Goal: Task Accomplishment & Management: Complete application form

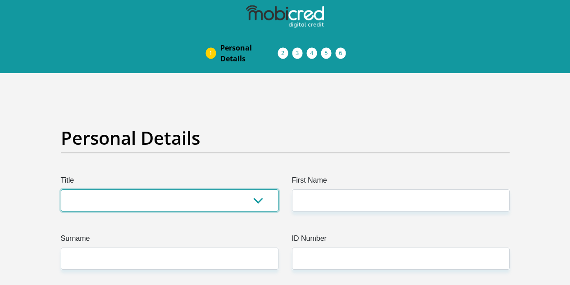
click at [212, 189] on select "Mr Ms Mrs Dr [PERSON_NAME]" at bounding box center [170, 200] width 218 height 22
select select "Mr"
click at [61, 189] on select "Mr Ms Mrs Dr [PERSON_NAME]" at bounding box center [170, 200] width 218 height 22
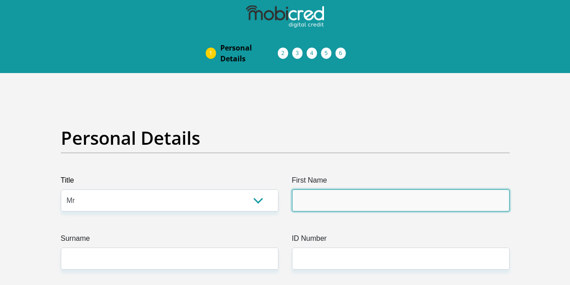
click at [369, 189] on input "First Name" at bounding box center [401, 200] width 218 height 22
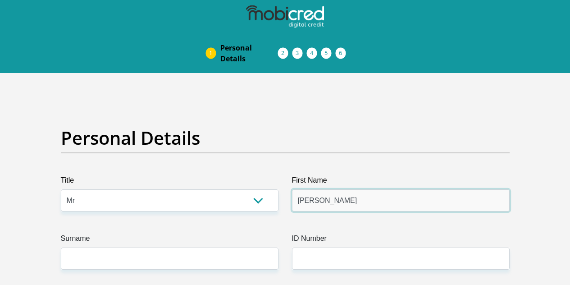
type input "[PERSON_NAME]"
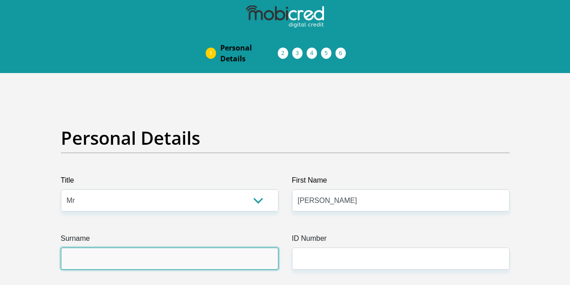
click at [178, 248] on input "Surname" at bounding box center [170, 259] width 218 height 22
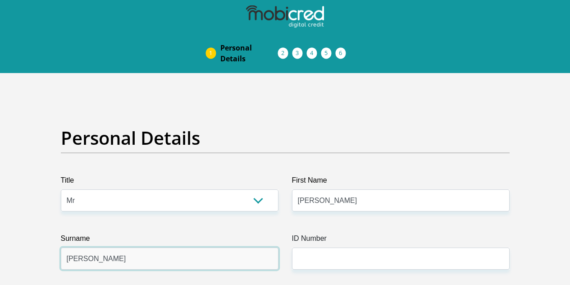
type input "[PERSON_NAME]"
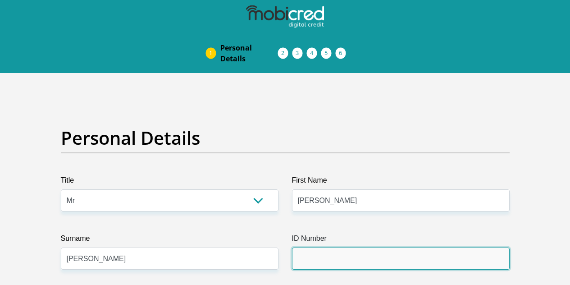
click at [353, 248] on input "ID Number" at bounding box center [401, 259] width 218 height 22
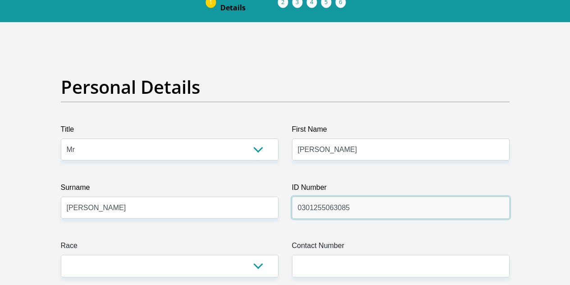
scroll to position [55, 0]
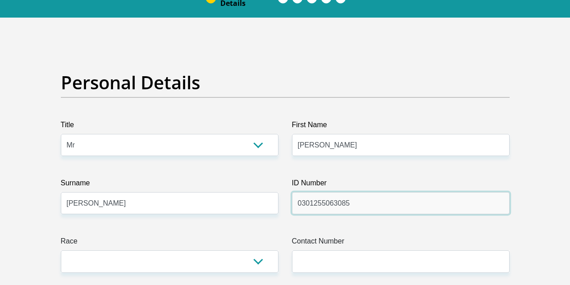
type input "0301255063085"
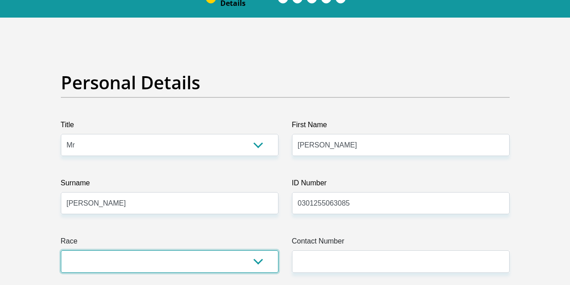
click at [260, 250] on select "Black Coloured Indian White Other" at bounding box center [170, 261] width 218 height 22
select select "2"
click at [61, 250] on select "Black Coloured Indian White Other" at bounding box center [170, 261] width 218 height 22
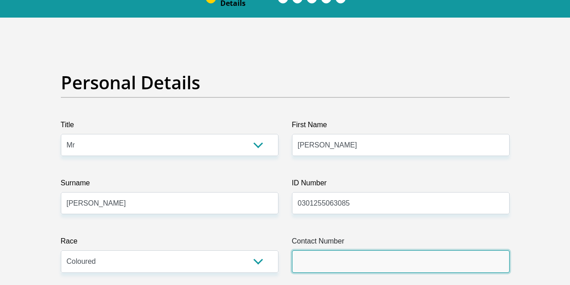
click at [358, 250] on input "Contact Number" at bounding box center [401, 261] width 218 height 22
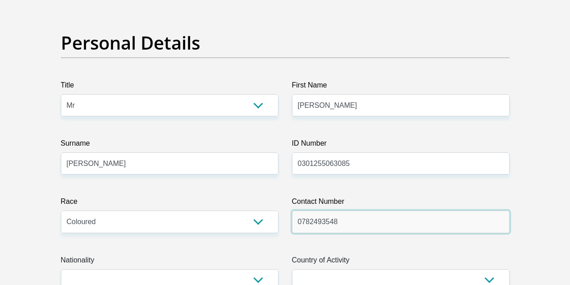
scroll to position [95, 0]
type input "0782493548"
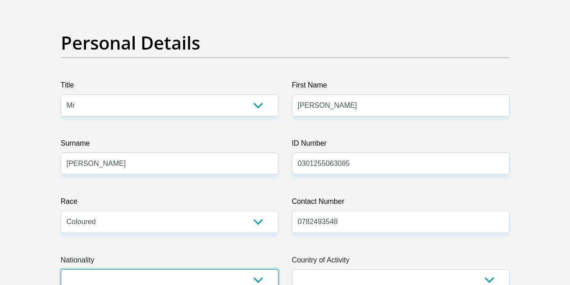
click at [266, 269] on select "[GEOGRAPHIC_DATA] [GEOGRAPHIC_DATA] [GEOGRAPHIC_DATA] [GEOGRAPHIC_DATA] [GEOGRA…" at bounding box center [170, 280] width 218 height 22
select select "ZAF"
click at [61, 269] on select "[GEOGRAPHIC_DATA] [GEOGRAPHIC_DATA] [GEOGRAPHIC_DATA] [GEOGRAPHIC_DATA] [GEOGRA…" at bounding box center [170, 280] width 218 height 22
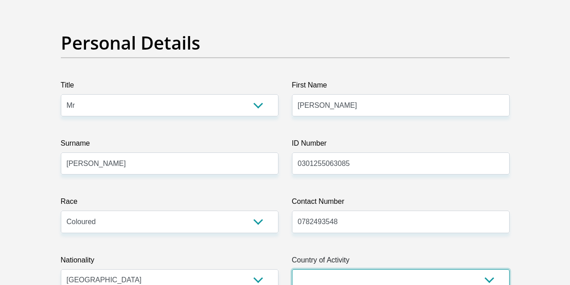
click at [402, 269] on select "[GEOGRAPHIC_DATA] [GEOGRAPHIC_DATA] [GEOGRAPHIC_DATA] [GEOGRAPHIC_DATA] [GEOGRA…" at bounding box center [401, 280] width 218 height 22
select select "ZAF"
click at [292, 269] on select "[GEOGRAPHIC_DATA] [GEOGRAPHIC_DATA] [GEOGRAPHIC_DATA] [GEOGRAPHIC_DATA] [GEOGRA…" at bounding box center [401, 280] width 218 height 22
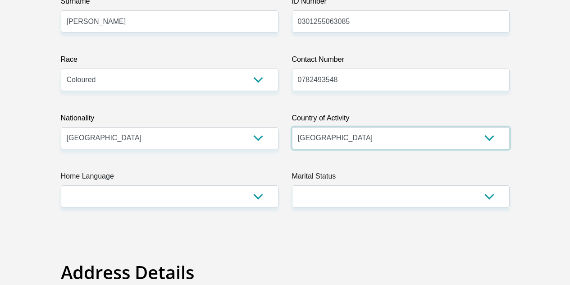
scroll to position [239, 0]
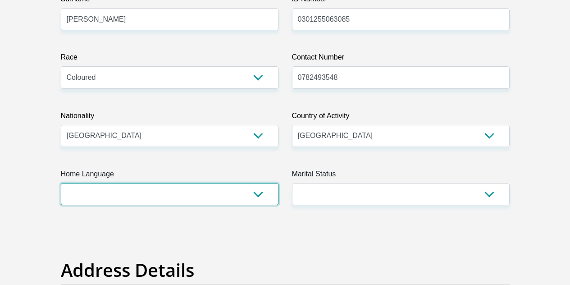
click at [95, 183] on select "Afrikaans English Sepedi South Ndebele Southern Sotho Swati Tsonga Tswana Venda…" at bounding box center [170, 194] width 218 height 22
select select "eng"
click at [61, 183] on select "Afrikaans English Sepedi South Ndebele Southern Sotho Swati Tsonga Tswana Venda…" at bounding box center [170, 194] width 218 height 22
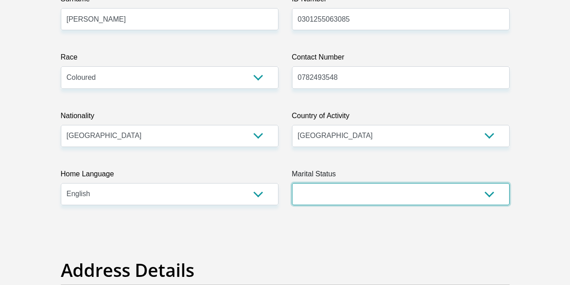
click at [477, 183] on select "Married ANC Single Divorced Widowed Married COP or Customary Law" at bounding box center [401, 194] width 218 height 22
select select "2"
click at [292, 183] on select "Married ANC Single Divorced Widowed Married COP or Customary Law" at bounding box center [401, 194] width 218 height 22
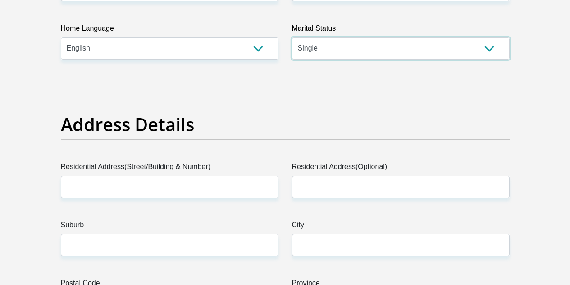
scroll to position [386, 0]
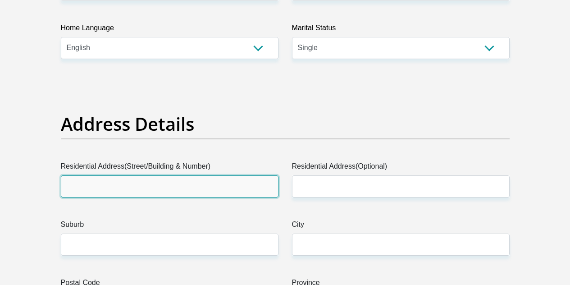
click at [95, 175] on input "Residential Address(Street/Building & Number)" at bounding box center [170, 186] width 218 height 22
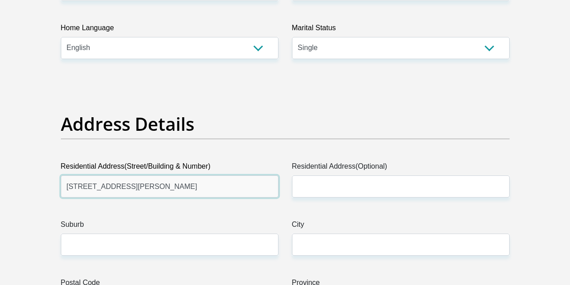
type input "[STREET_ADDRESS][PERSON_NAME]"
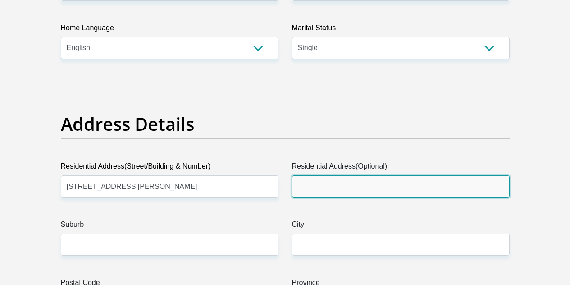
click at [336, 175] on input "Residential Address(Optional)" at bounding box center [401, 186] width 218 height 22
type input "Huis Marais"
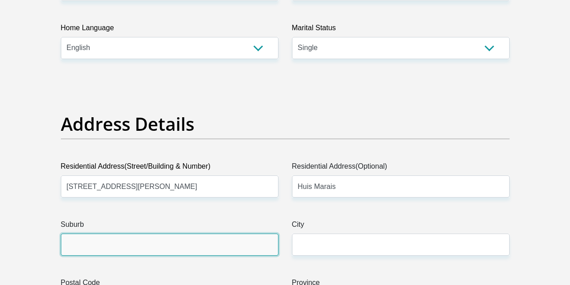
click at [212, 234] on input "Suburb" at bounding box center [170, 245] width 218 height 22
type input "[GEOGRAPHIC_DATA]"
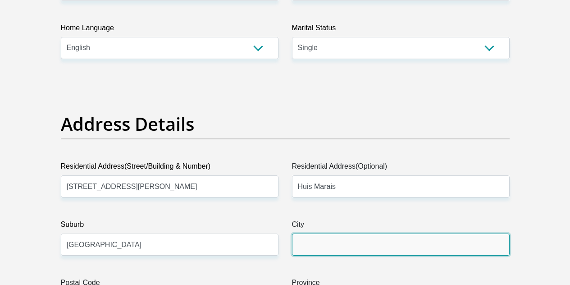
click at [333, 234] on input "City" at bounding box center [401, 245] width 218 height 22
type input "S"
type input "[GEOGRAPHIC_DATA]"
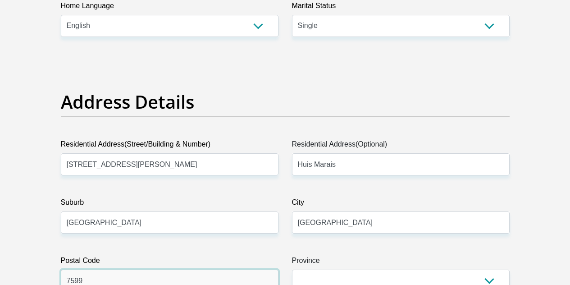
scroll to position [459, 0]
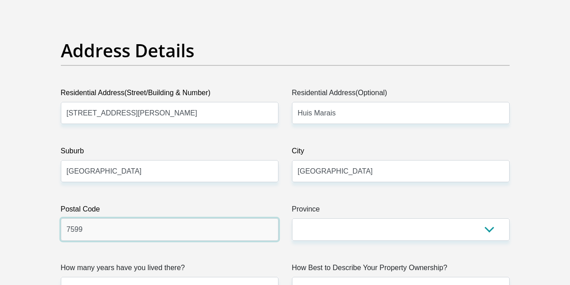
type input "7599"
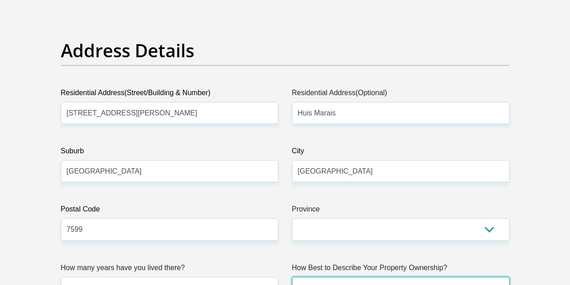
click at [325, 277] on select "Owned Rented Family Owned Company Dwelling" at bounding box center [401, 288] width 218 height 22
click at [289, 262] on div "How Best to Describe Your Property Ownership? Owned Rented Family Owned Company…" at bounding box center [400, 280] width 231 height 37
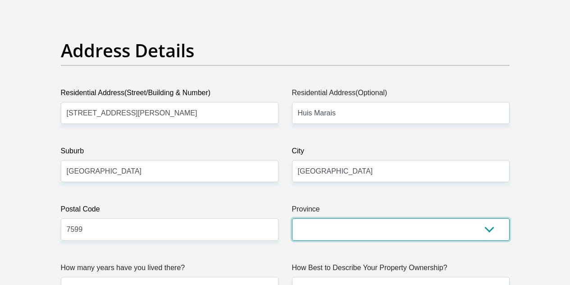
click at [334, 218] on select "Eastern Cape Free State [GEOGRAPHIC_DATA] [GEOGRAPHIC_DATA][DATE] [GEOGRAPHIC_D…" at bounding box center [401, 229] width 218 height 22
select select "Western Cape"
click at [292, 218] on select "Eastern Cape Free State [GEOGRAPHIC_DATA] [GEOGRAPHIC_DATA][DATE] [GEOGRAPHIC_D…" at bounding box center [401, 229] width 218 height 22
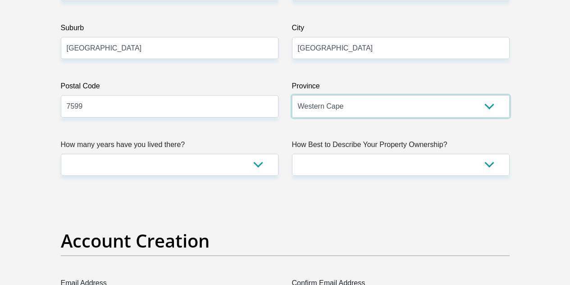
scroll to position [583, 0]
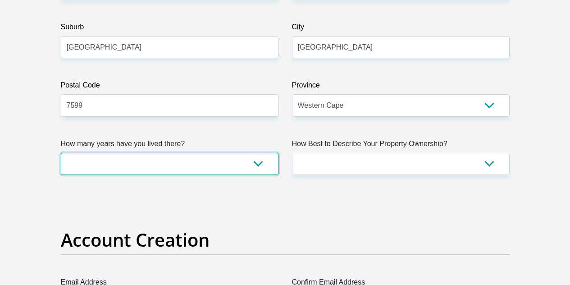
click at [253, 153] on select "less than 1 year 1-3 years 3-5 years 5+ years" at bounding box center [170, 164] width 218 height 22
select select "4"
click at [61, 153] on select "less than 1 year 1-3 years 3-5 years 5+ years" at bounding box center [170, 164] width 218 height 22
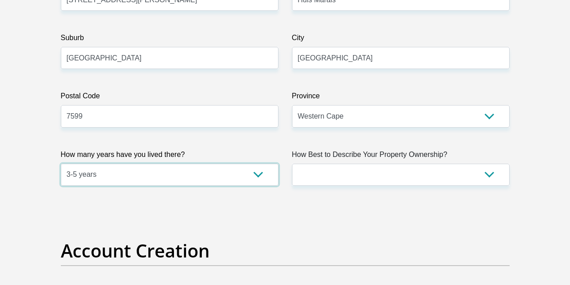
scroll to position [572, 0]
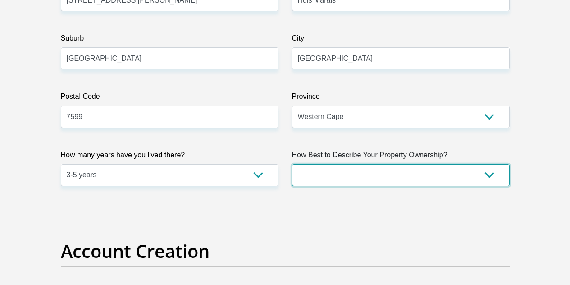
click at [339, 164] on select "Owned Rented Family Owned Company Dwelling" at bounding box center [401, 175] width 218 height 22
select select "Rented"
click at [292, 164] on select "Owned Rented Family Owned Company Dwelling" at bounding box center [401, 175] width 218 height 22
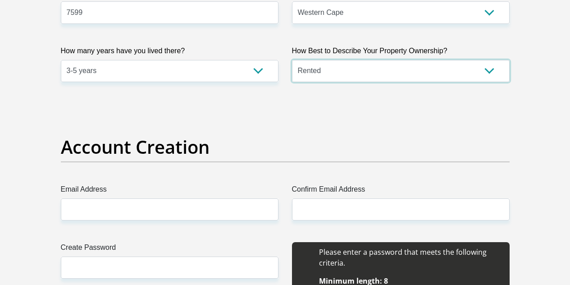
scroll to position [676, 0]
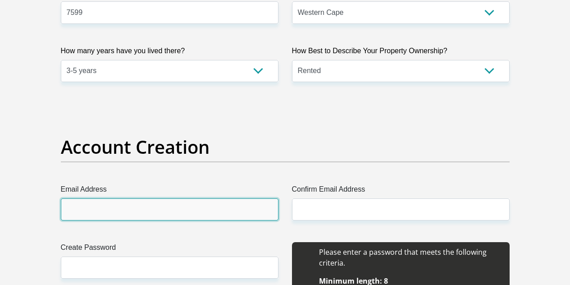
click at [222, 198] on input "Email Address" at bounding box center [170, 209] width 218 height 22
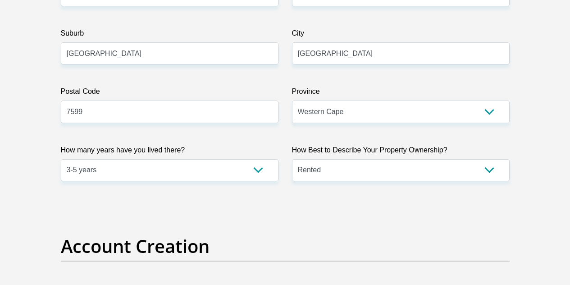
scroll to position [576, 0]
type input "[EMAIL_ADDRESS][DOMAIN_NAME]"
click at [376, 160] on select "Owned Rented Family Owned Company Dwelling" at bounding box center [401, 171] width 218 height 22
click at [388, 160] on select "Owned Rented Family Owned Company Dwelling" at bounding box center [401, 171] width 218 height 22
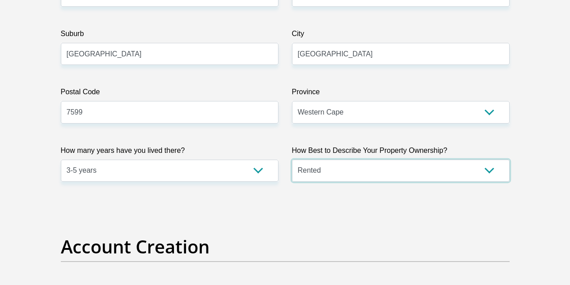
click at [407, 160] on select "Owned Rented Family Owned Company Dwelling" at bounding box center [401, 171] width 218 height 22
click at [494, 160] on select "Owned Rented Family Owned Company Dwelling" at bounding box center [401, 171] width 218 height 22
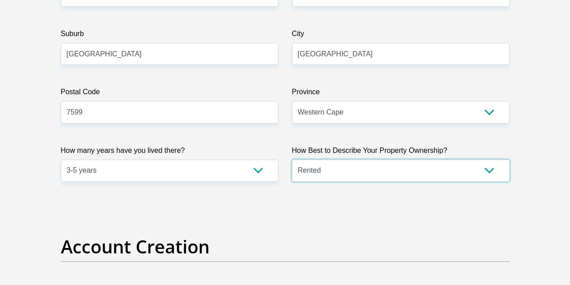
click at [494, 160] on select "Owned Rented Family Owned Company Dwelling" at bounding box center [401, 171] width 218 height 22
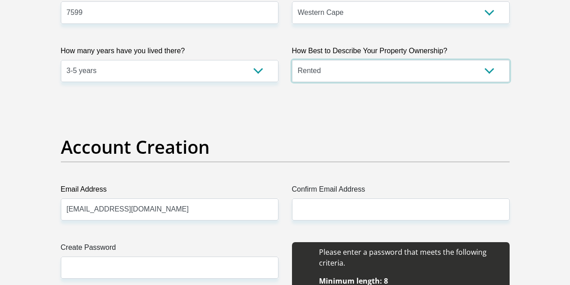
scroll to position [705, 0]
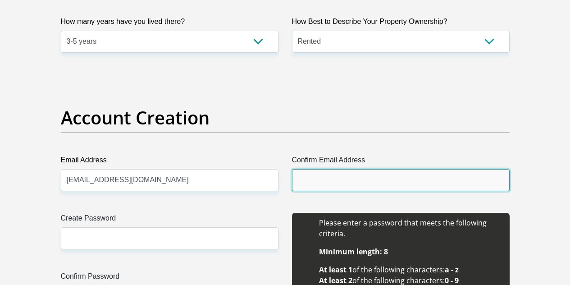
click at [399, 169] on input "Confirm Email Address" at bounding box center [401, 180] width 218 height 22
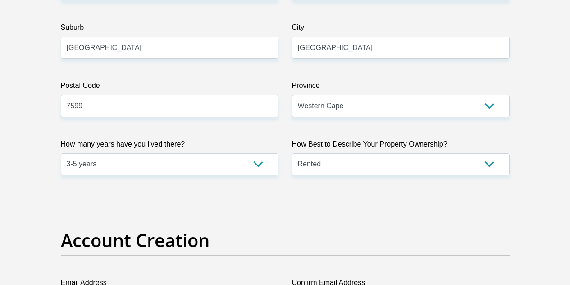
scroll to position [582, 0]
type input "[EMAIL_ADDRESS][DOMAIN_NAME]"
click at [496, 154] on select "Owned Rented Family Owned Company Dwelling" at bounding box center [401, 165] width 218 height 22
select select "Company Dwelling"
click at [292, 154] on select "Owned Rented Family Owned Company Dwelling" at bounding box center [401, 165] width 218 height 22
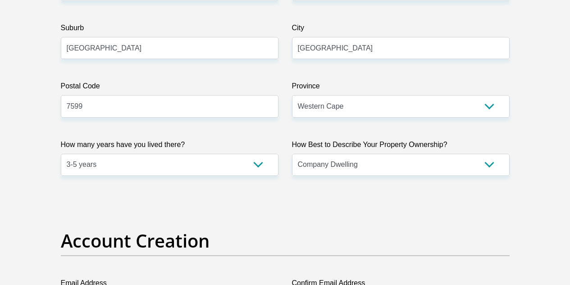
click at [369, 230] on h2 "Account Creation" at bounding box center [285, 241] width 449 height 22
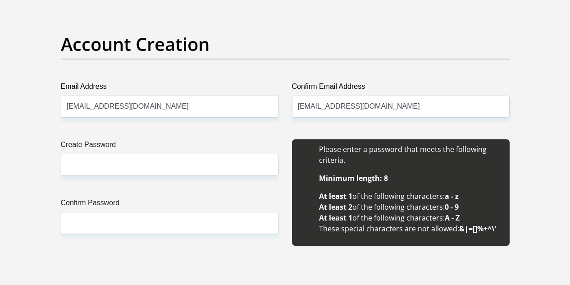
scroll to position [779, 0]
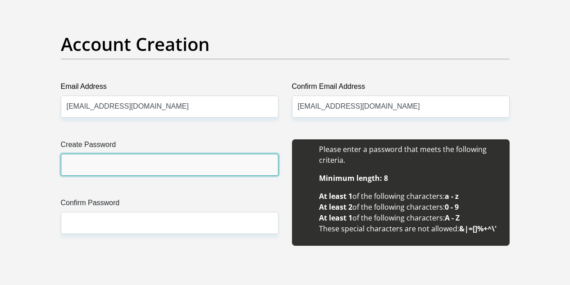
click at [184, 154] on input "Create Password" at bounding box center [170, 165] width 218 height 22
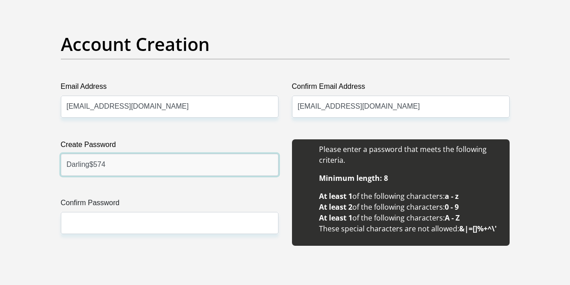
type input "Darling$574"
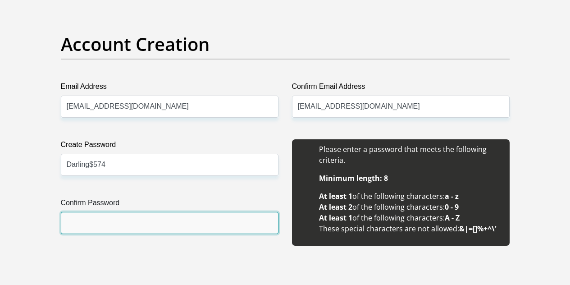
click at [219, 212] on input "Confirm Password" at bounding box center [170, 223] width 218 height 22
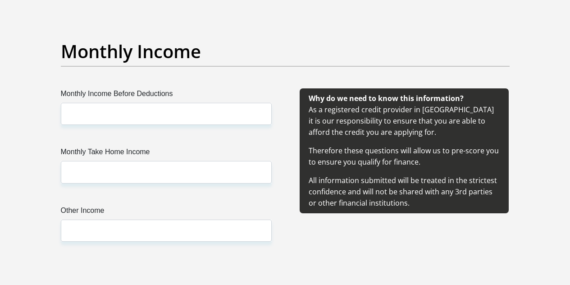
scroll to position [1048, 0]
type input "Darling$574"
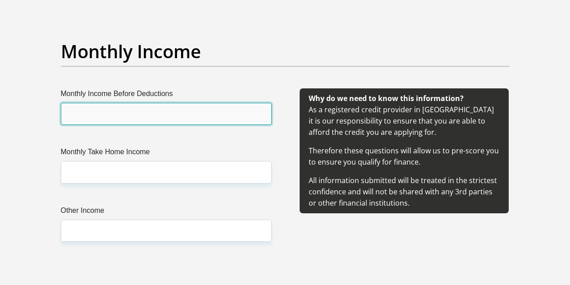
click at [160, 103] on input "Monthly Income Before Deductions" at bounding box center [166, 114] width 211 height 22
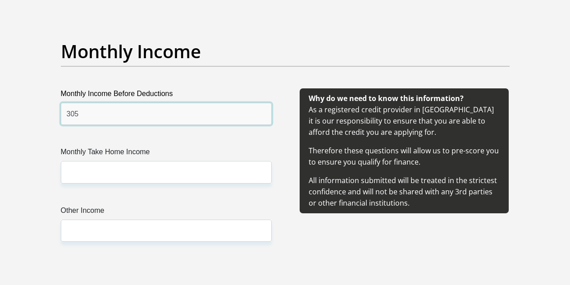
click at [180, 103] on input "305" at bounding box center [166, 114] width 211 height 22
type input "3"
type input "1700"
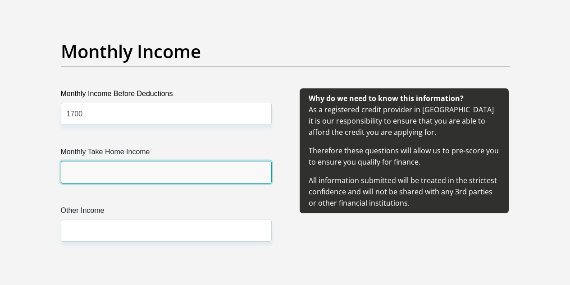
click at [147, 161] on input "Monthly Take Home Income" at bounding box center [166, 172] width 211 height 22
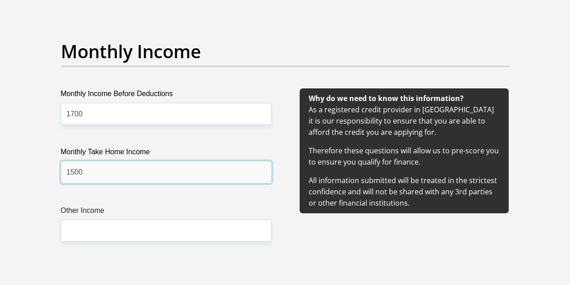
type input "1500"
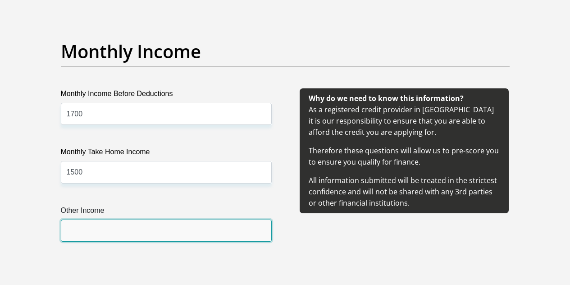
click at [143, 220] on input "Other Income" at bounding box center [166, 231] width 211 height 22
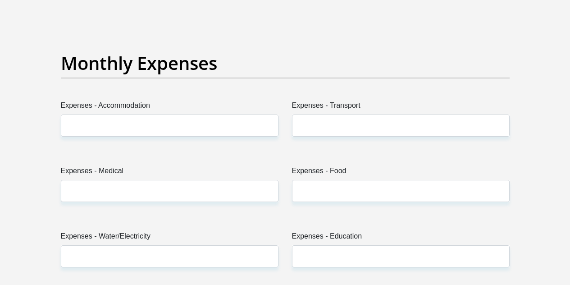
scroll to position [1297, 0]
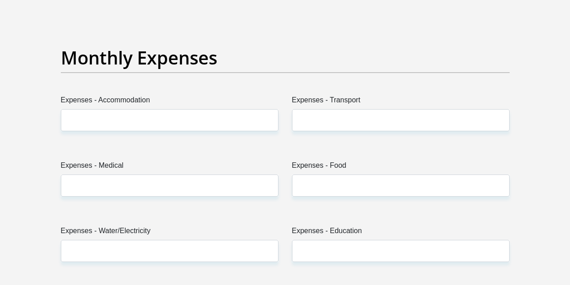
type input "0"
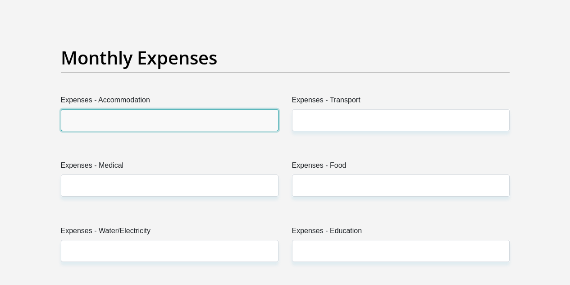
click at [146, 109] on input "Expenses - Accommodation" at bounding box center [170, 120] width 218 height 22
type input "0"
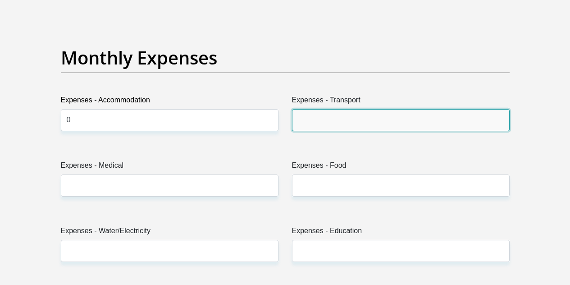
click at [333, 109] on input "Expenses - Transport" at bounding box center [401, 120] width 218 height 22
type input "0"
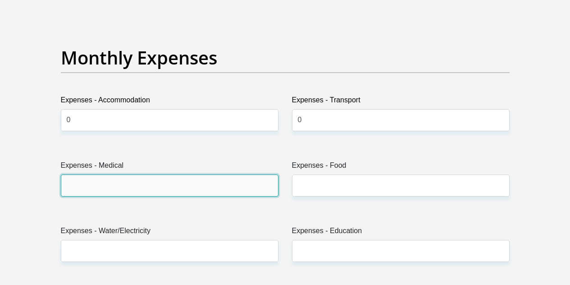
click at [217, 175] on input "Expenses - Medical" at bounding box center [170, 186] width 218 height 22
type input "0"
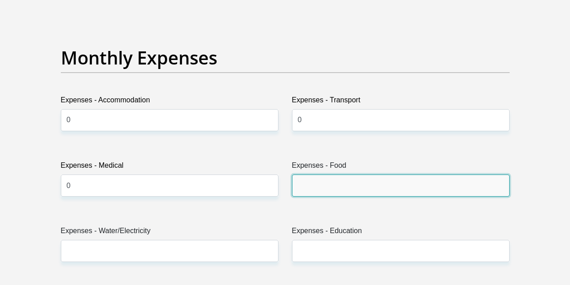
click at [340, 175] on input "Expenses - Food" at bounding box center [401, 186] width 218 height 22
type input "0"
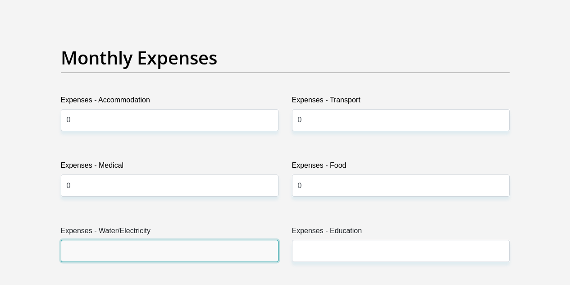
click at [215, 240] on input "Expenses - Water/Electricity" at bounding box center [170, 251] width 218 height 22
type input "0"
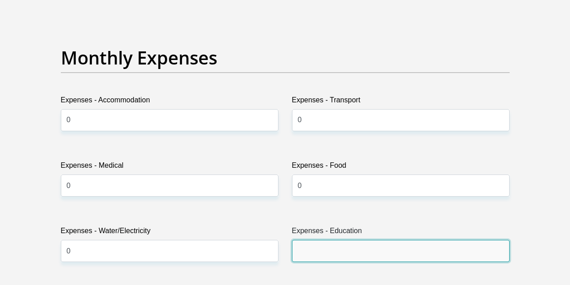
click at [316, 240] on input "Expenses - Education" at bounding box center [401, 251] width 218 height 22
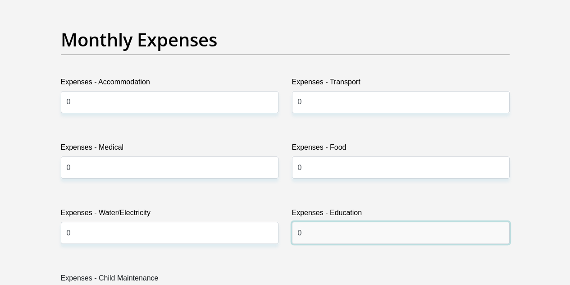
scroll to position [1319, 0]
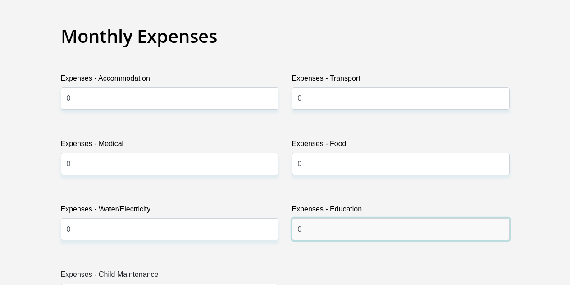
type input "0"
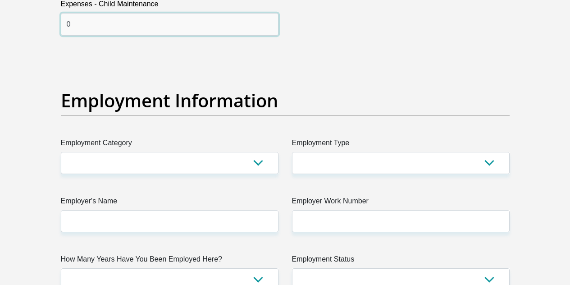
scroll to position [1591, 0]
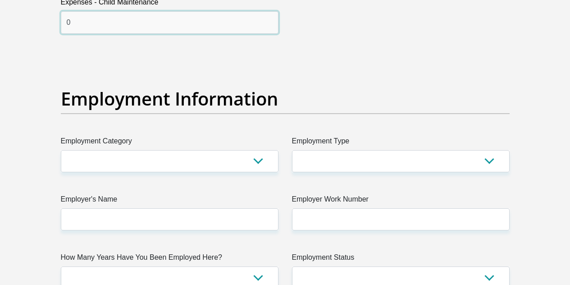
type input "0"
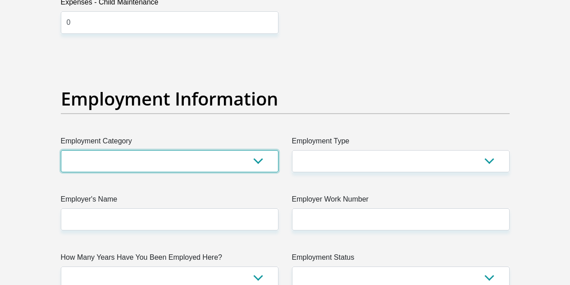
click at [248, 150] on select "AGRICULTURE ALCOHOL & TOBACCO CONSTRUCTION MATERIALS METALLURGY EQUIPMENT FOR R…" at bounding box center [170, 161] width 218 height 22
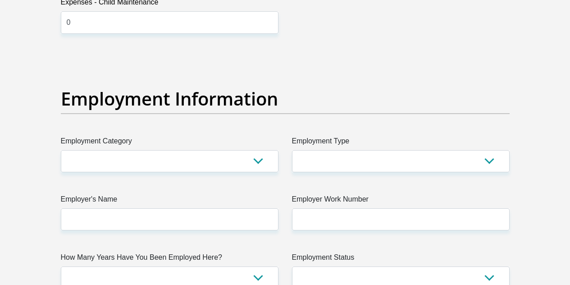
click at [190, 194] on label "Employer's Name" at bounding box center [170, 201] width 218 height 14
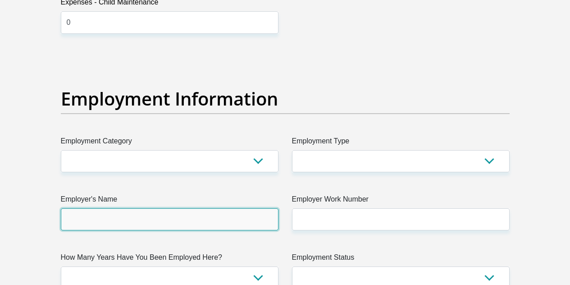
click at [190, 208] on input "Employer's Name" at bounding box center [170, 219] width 218 height 22
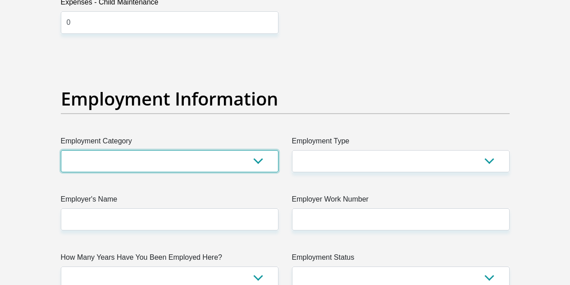
click at [260, 150] on select "AGRICULTURE ALCOHOL & TOBACCO CONSTRUCTION MATERIALS METALLURGY EQUIPMENT FOR R…" at bounding box center [170, 161] width 218 height 22
select select "50"
click at [61, 150] on select "AGRICULTURE ALCOHOL & TOBACCO CONSTRUCTION MATERIALS METALLURGY EQUIPMENT FOR R…" at bounding box center [170, 161] width 218 height 22
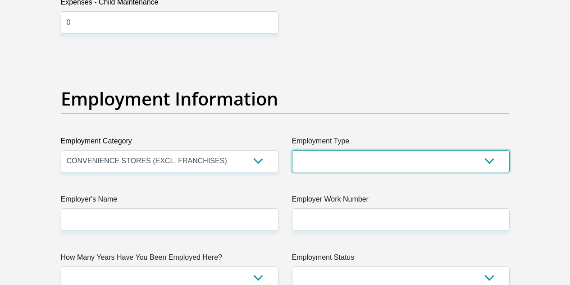
click at [368, 150] on select "College/Lecturer Craft Seller Creative Driver Executive Farmer Forces - Non Com…" at bounding box center [401, 161] width 218 height 22
select select "Sales"
click at [292, 150] on select "College/Lecturer Craft Seller Creative Driver Executive Farmer Forces - Non Com…" at bounding box center [401, 161] width 218 height 22
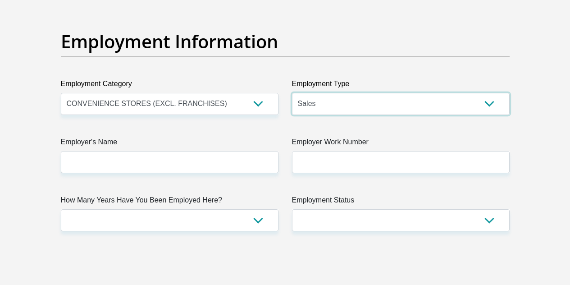
scroll to position [1654, 0]
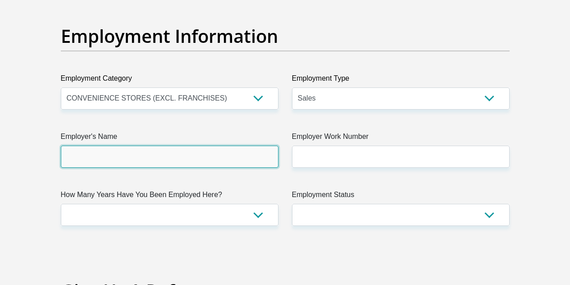
click at [264, 146] on input "Employer's Name" at bounding box center [170, 157] width 218 height 22
type input "S"
type input "[PERSON_NAME]"
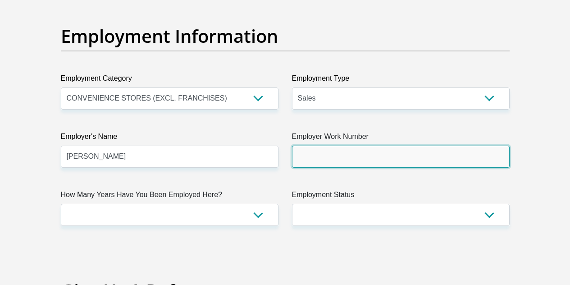
click at [386, 146] on input "Employer Work Number" at bounding box center [401, 157] width 218 height 22
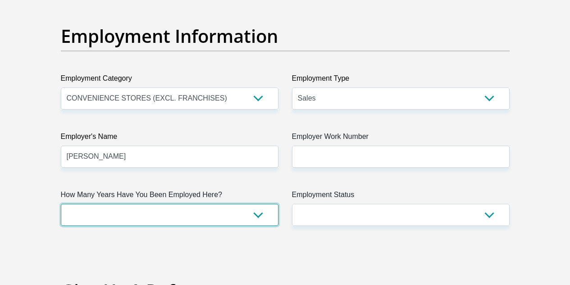
click at [260, 204] on select "less than 1 year 1-3 years 3-5 years 5+ years" at bounding box center [170, 215] width 218 height 22
select select "6"
click at [61, 204] on select "less than 1 year 1-3 years 3-5 years 5+ years" at bounding box center [170, 215] width 218 height 22
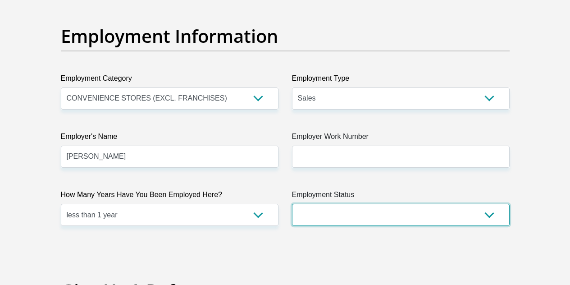
click at [385, 204] on select "Permanent/Full-time Part-time/Casual [DEMOGRAPHIC_DATA] Worker Self-Employed Ho…" at bounding box center [401, 215] width 218 height 22
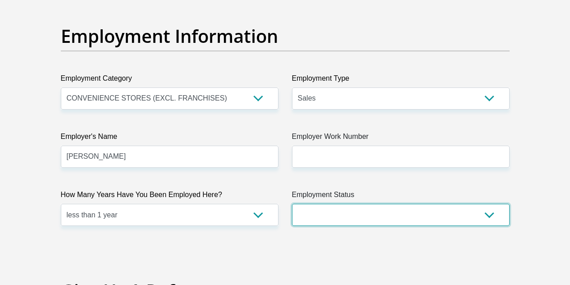
click at [363, 204] on select "Permanent/Full-time Part-time/Casual [DEMOGRAPHIC_DATA] Worker Self-Employed Ho…" at bounding box center [401, 215] width 218 height 22
select select "2"
click at [292, 204] on select "Permanent/Full-time Part-time/Casual [DEMOGRAPHIC_DATA] Worker Self-Employed Ho…" at bounding box center [401, 215] width 218 height 22
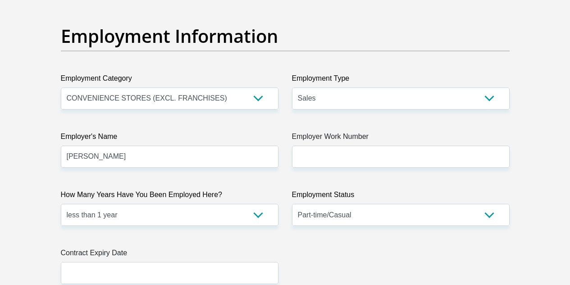
click at [390, 131] on label "Employer Work Number" at bounding box center [401, 138] width 218 height 14
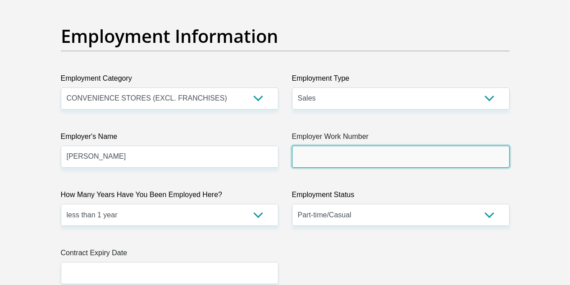
click at [390, 146] on input "Employer Work Number" at bounding box center [401, 157] width 218 height 22
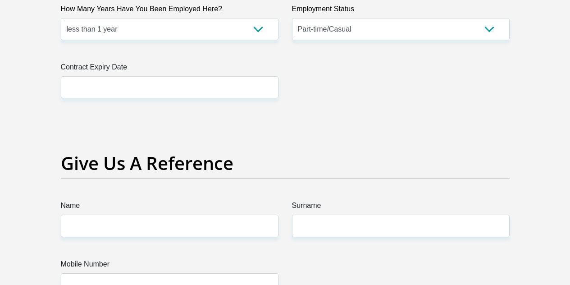
scroll to position [1885, 0]
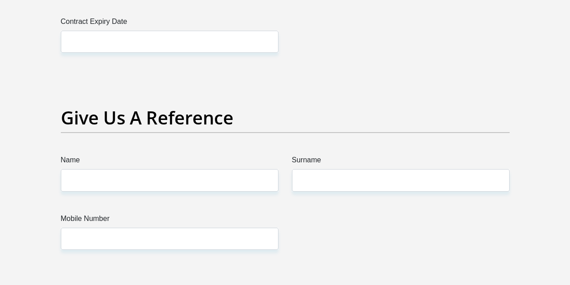
type input "0734184559"
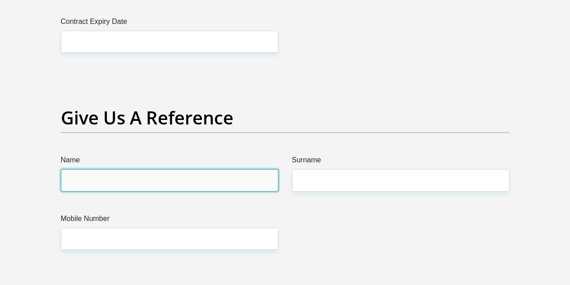
click at [255, 169] on input "Name" at bounding box center [170, 180] width 218 height 22
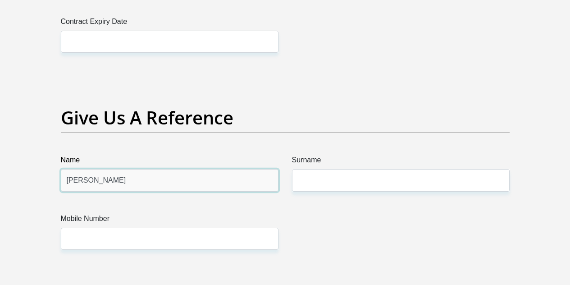
type input "[PERSON_NAME]"
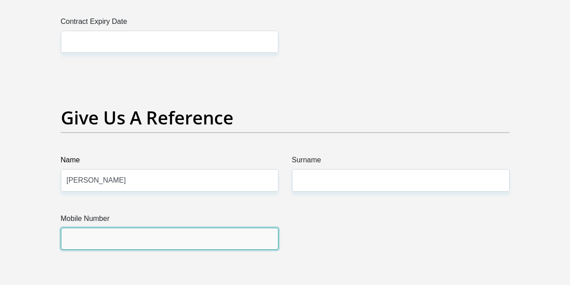
click at [195, 228] on input "Mobile Number" at bounding box center [170, 239] width 218 height 22
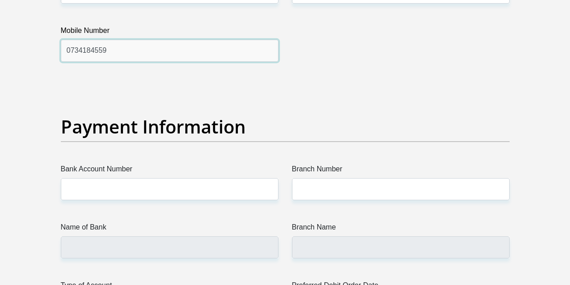
scroll to position [2085, 0]
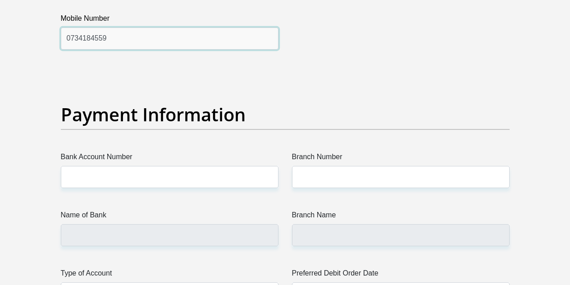
type input "0734184559"
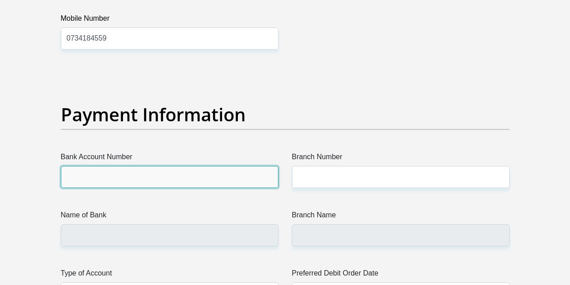
click at [246, 166] on input "Bank Account Number" at bounding box center [170, 177] width 218 height 22
type input "1772931150"
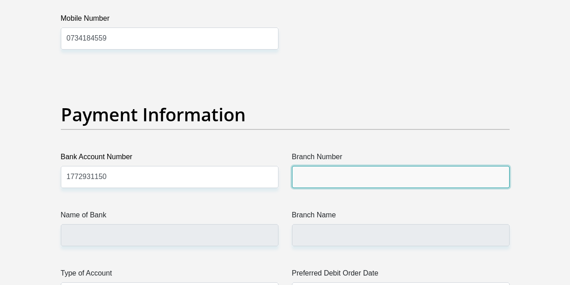
click at [422, 166] on input "Branch Number" at bounding box center [401, 177] width 218 height 22
click at [325, 166] on input "Branch Number" at bounding box center [401, 177] width 218 height 22
paste input "470010"
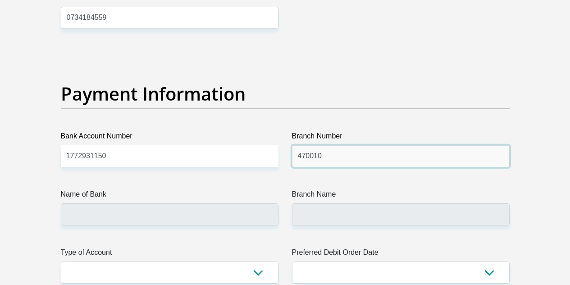
scroll to position [2115, 0]
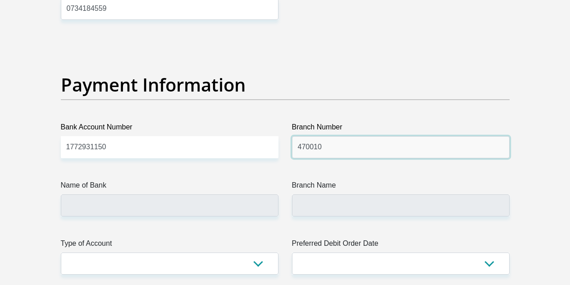
type input "470010"
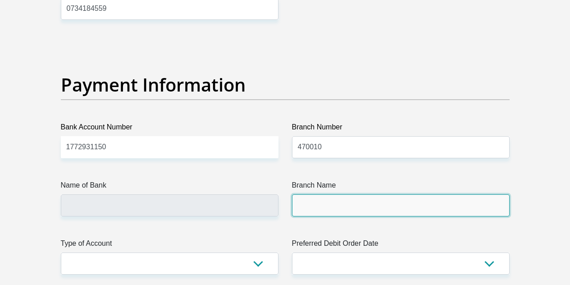
click at [299, 194] on input "Branch Name" at bounding box center [401, 205] width 218 height 22
type input "CAPITEC BANK LIMITED"
type input "CAPITEC BANK CPC"
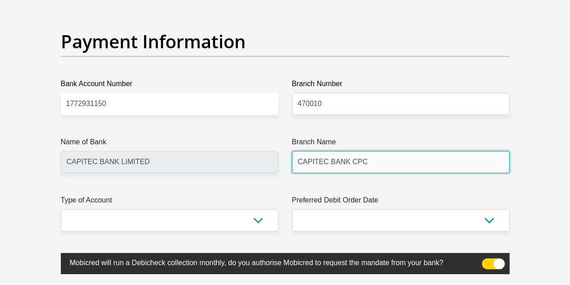
scroll to position [2170, 0]
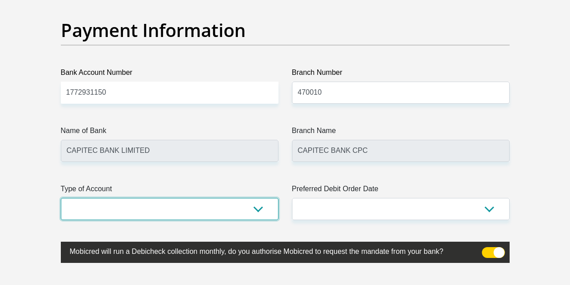
click at [254, 198] on select "Cheque Savings" at bounding box center [170, 209] width 218 height 22
select select "SAV"
click at [61, 198] on select "Cheque Savings" at bounding box center [170, 209] width 218 height 22
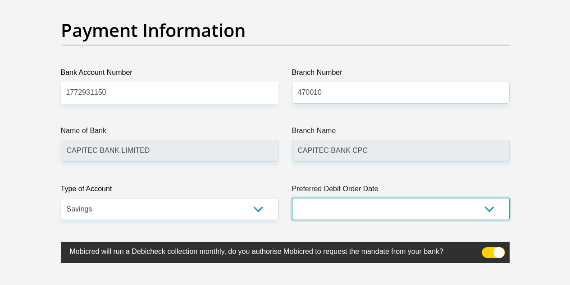
click at [377, 198] on select "1st 2nd 3rd 4th 5th 7th 18th 19th 20th 21st 22nd 23rd 24th 25th 26th 27th 28th …" at bounding box center [401, 209] width 218 height 22
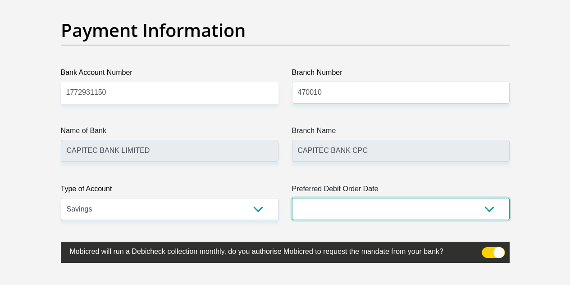
click at [491, 198] on select "1st 2nd 3rd 4th 5th 7th 18th 19th 20th 21st 22nd 23rd 24th 25th 26th 27th 28th …" at bounding box center [401, 209] width 218 height 22
select select "25"
click at [292, 198] on select "1st 2nd 3rd 4th 5th 7th 18th 19th 20th 21st 22nd 23rd 24th 25th 26th 27th 28th …" at bounding box center [401, 209] width 218 height 22
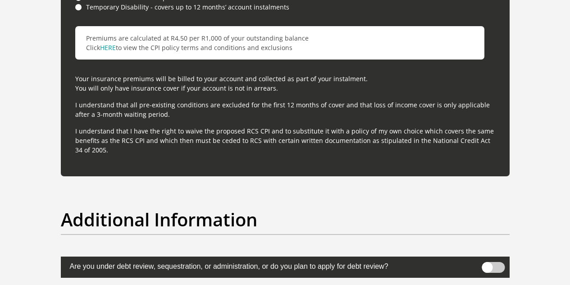
scroll to position [2715, 0]
